Goal: Task Accomplishment & Management: Use online tool/utility

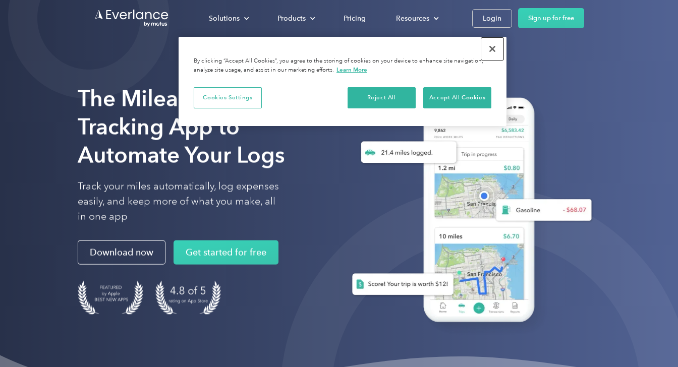
click at [494, 49] on button "Close" at bounding box center [492, 49] width 22 height 22
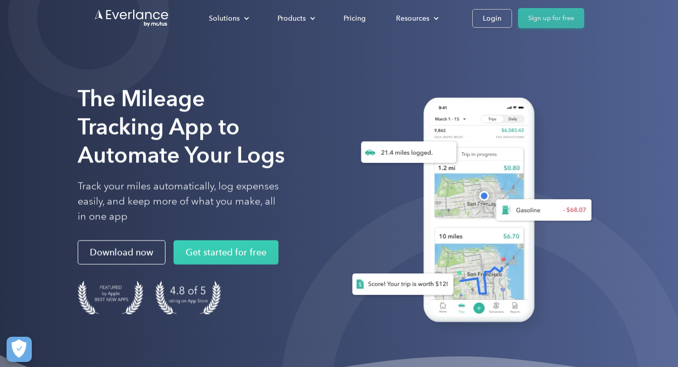
click at [534, 25] on link "Sign up for free" at bounding box center [551, 18] width 66 height 20
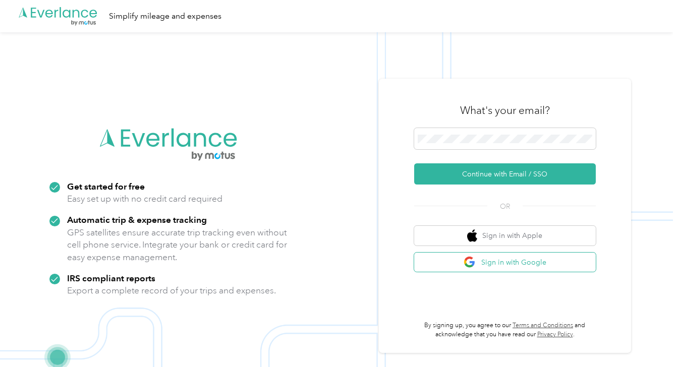
click at [542, 261] on button "Sign in with Google" at bounding box center [505, 263] width 182 height 20
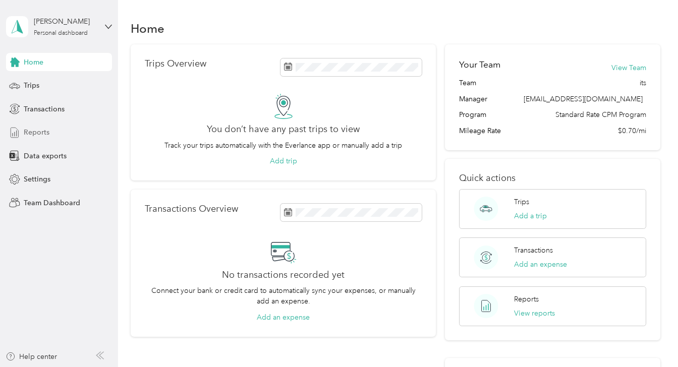
click at [52, 134] on div "Reports" at bounding box center [59, 133] width 106 height 18
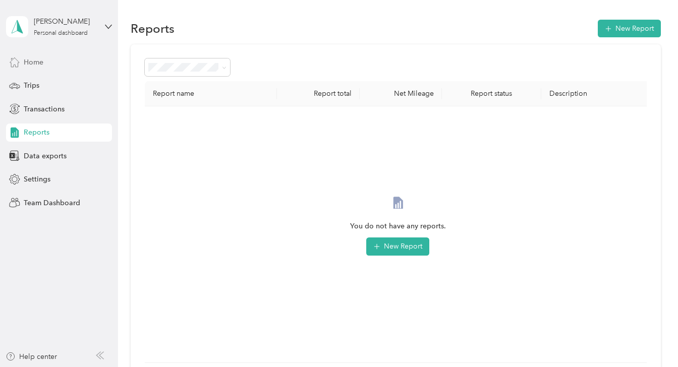
click at [43, 62] on div "Home" at bounding box center [59, 62] width 106 height 18
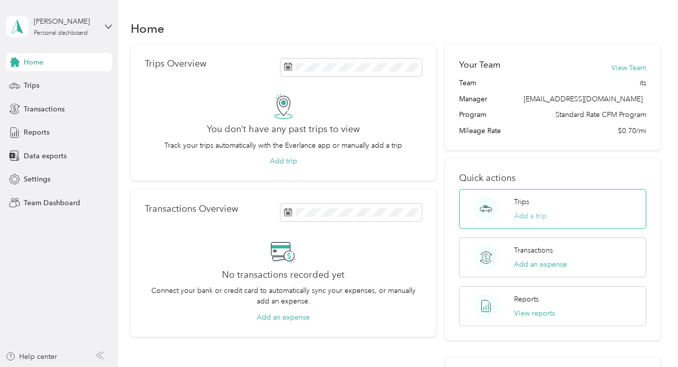
click at [524, 217] on button "Add a trip" at bounding box center [530, 216] width 33 height 11
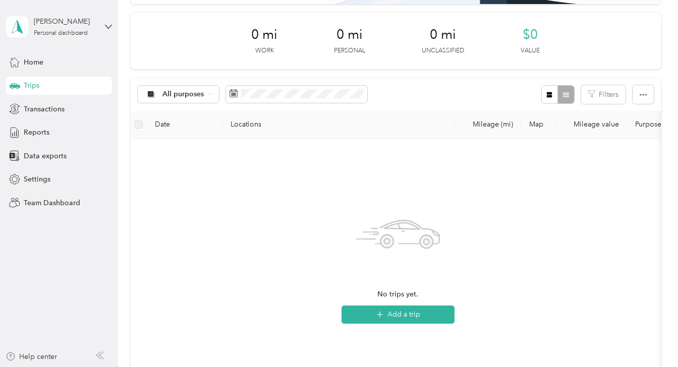
scroll to position [126, 0]
